Goal: Transaction & Acquisition: Purchase product/service

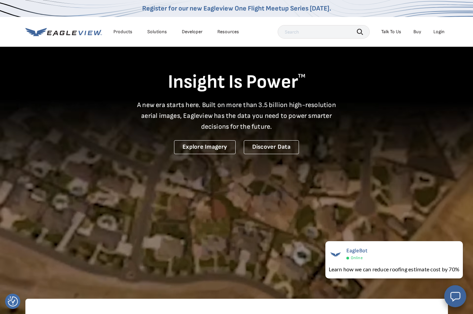
click at [311, 30] on input "text" at bounding box center [324, 32] width 92 height 14
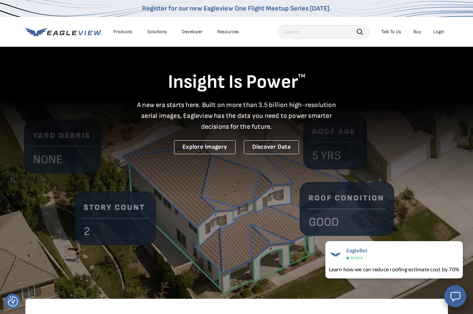
click at [440, 34] on div "Login" at bounding box center [439, 32] width 11 height 6
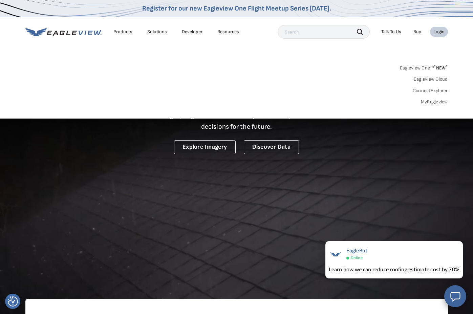
click at [441, 68] on span "* NEW *" at bounding box center [441, 68] width 14 height 6
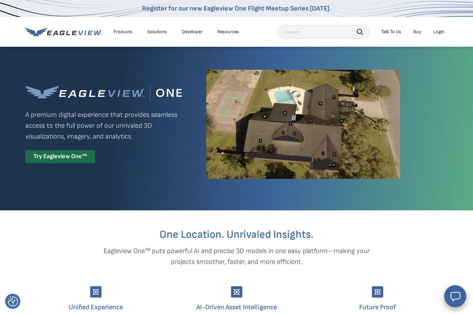
click at [437, 29] on div "Login" at bounding box center [439, 32] width 11 height 6
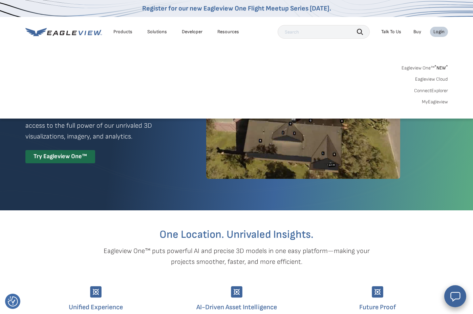
click at [428, 103] on link "MyEagleview" at bounding box center [435, 102] width 26 height 6
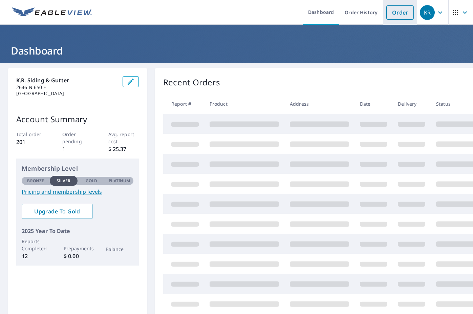
click at [400, 12] on link "Order" at bounding box center [399, 12] width 27 height 14
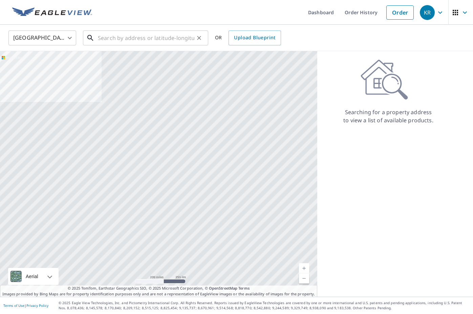
click at [103, 40] on input "text" at bounding box center [146, 37] width 97 height 19
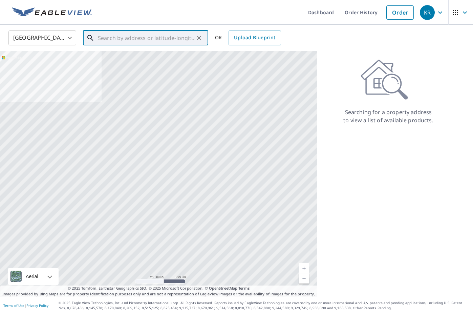
paste input "8515 N 4600 W, Tremonton, UT 84337"
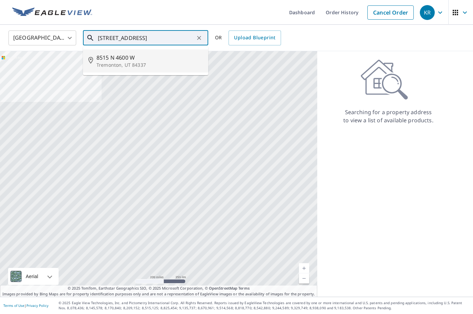
click at [126, 64] on p "Tremonton, UT 84337" at bounding box center [150, 65] width 106 height 7
type input "8515 N 4600 W Tremonton, UT 84337"
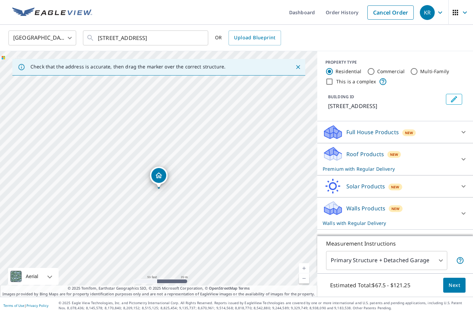
drag, startPoint x: 165, startPoint y: 171, endPoint x: 166, endPoint y: 191, distance: 20.0
click at [166, 191] on div "8515 N 4600 W Tremonton, UT 84337" at bounding box center [158, 174] width 317 height 246
click at [461, 131] on icon at bounding box center [464, 132] width 8 height 8
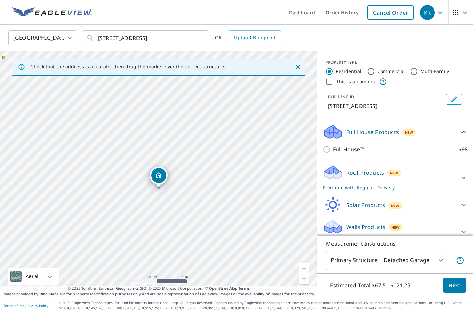
click at [462, 174] on icon at bounding box center [464, 178] width 8 height 8
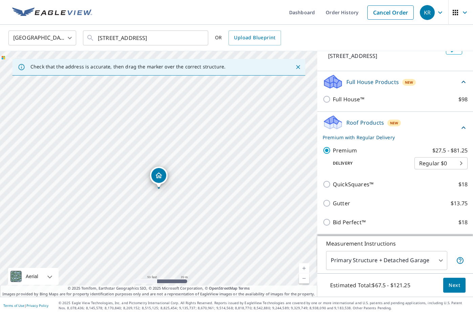
scroll to position [71, 0]
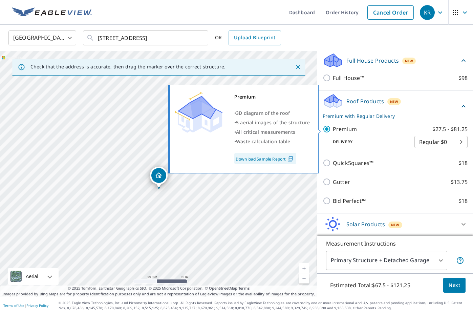
click at [329, 129] on input "Premium $27.5 - $81.25" at bounding box center [328, 129] width 10 height 8
checkbox input "false"
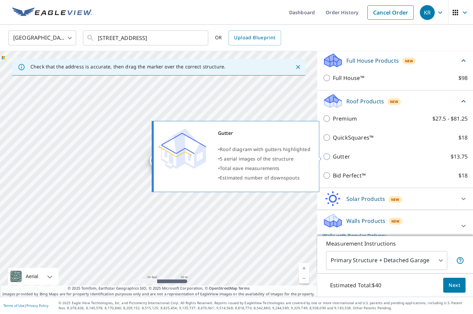
click at [326, 158] on input "Gutter $13.75" at bounding box center [328, 156] width 10 height 8
checkbox input "true"
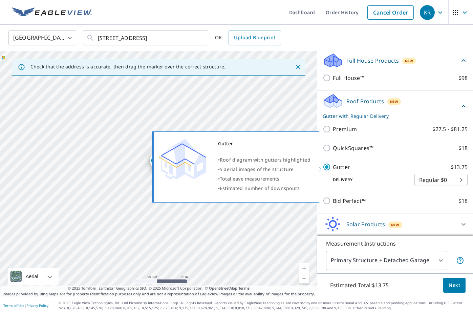
checkbox input "false"
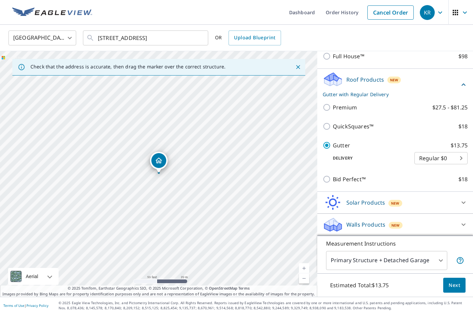
scroll to position [93, 0]
click at [453, 285] on span "Next" at bounding box center [455, 285] width 12 height 8
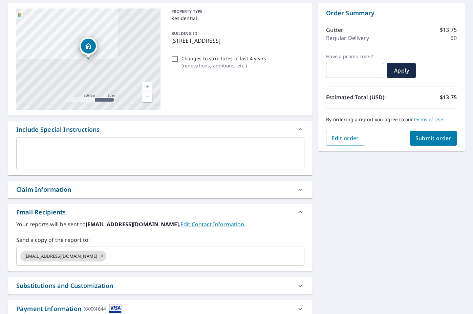
scroll to position [84, 0]
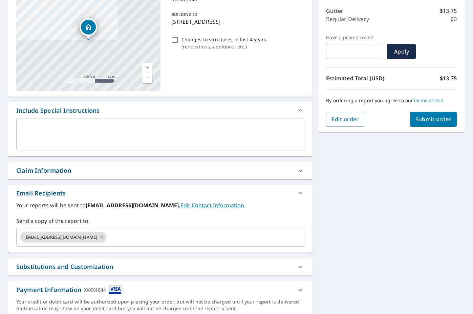
click at [44, 175] on div "Claim Information" at bounding box center [43, 170] width 55 height 9
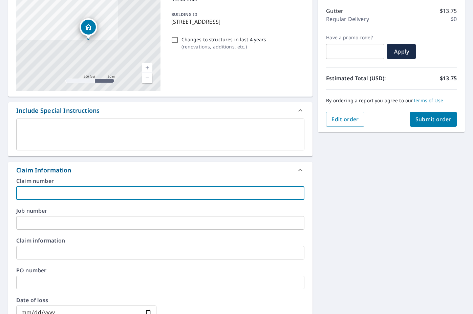
click at [29, 191] on input "text" at bounding box center [160, 193] width 288 height 14
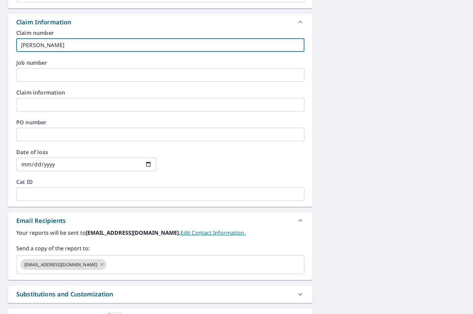
scroll to position [233, 0]
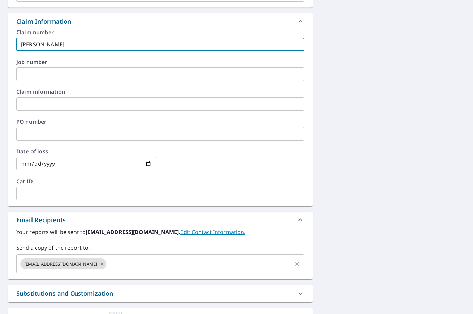
click at [99, 263] on icon at bounding box center [101, 263] width 5 height 7
type input "Rena Kirkman"
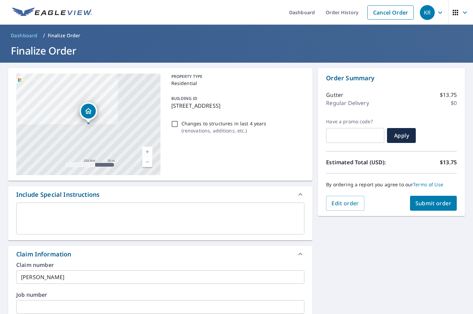
scroll to position [0, 0]
type input "braxton.krsiding@gmail.com"
click at [436, 205] on span "Submit order" at bounding box center [434, 202] width 36 height 7
